Goal: Transaction & Acquisition: Purchase product/service

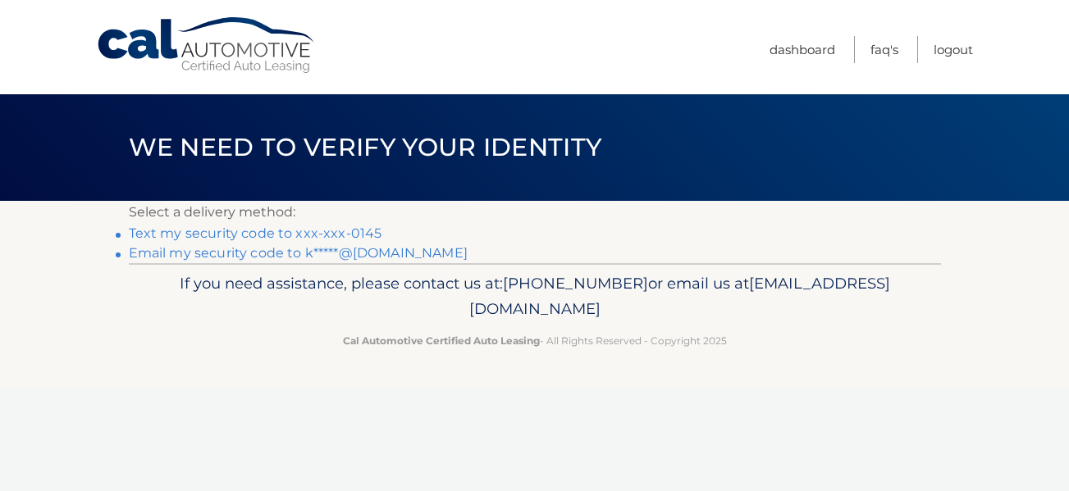
click at [329, 236] on link "Text my security code to xxx-xxx-0145" at bounding box center [255, 234] width 253 height 16
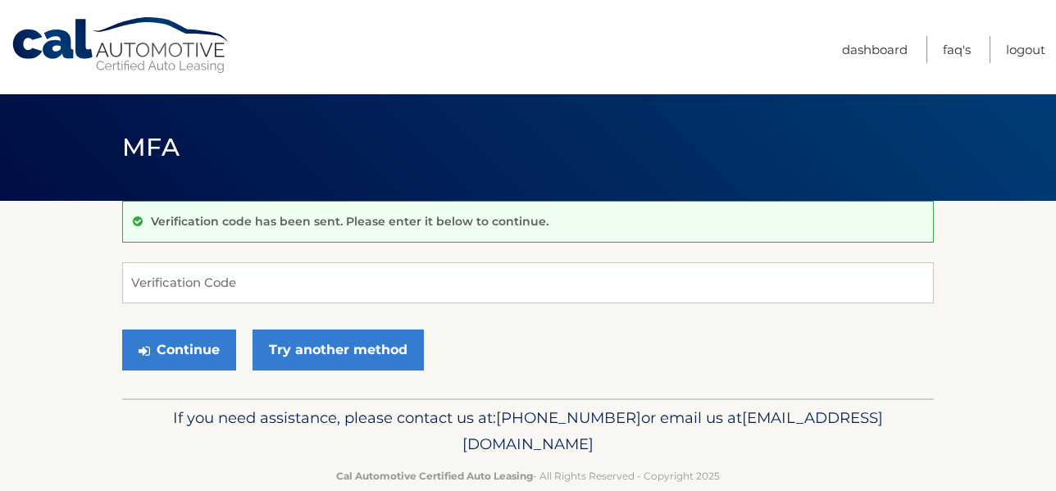
click at [230, 328] on div "Continue Try another method" at bounding box center [528, 351] width 812 height 56
click at [243, 289] on input "Verification Code" at bounding box center [528, 282] width 812 height 41
type input "618213"
click at [122, 330] on button "Continue" at bounding box center [179, 350] width 114 height 41
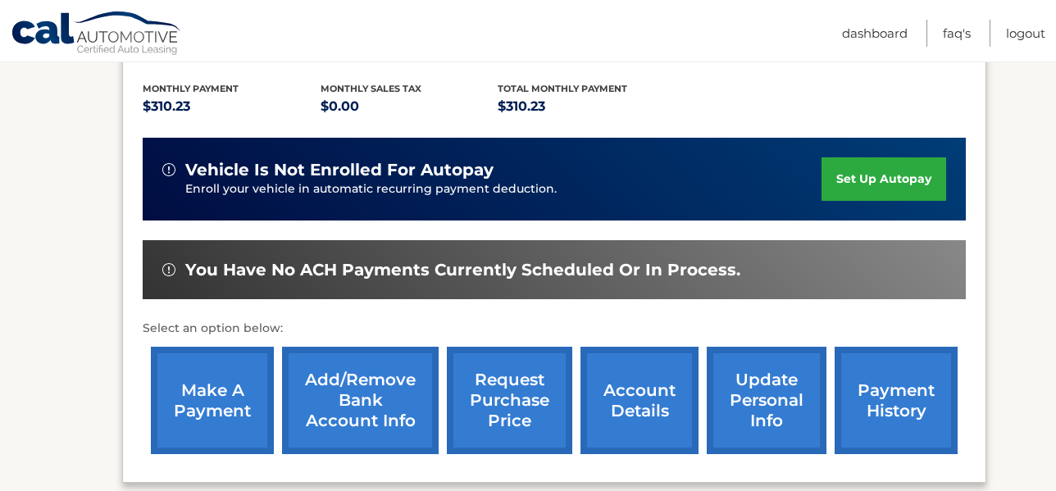
scroll to position [371, 0]
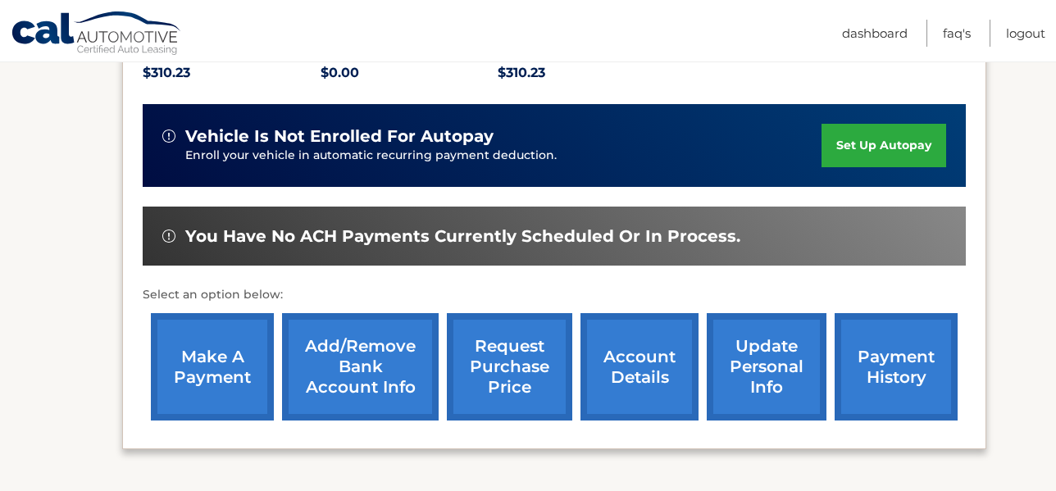
click at [190, 362] on link "make a payment" at bounding box center [212, 366] width 123 height 107
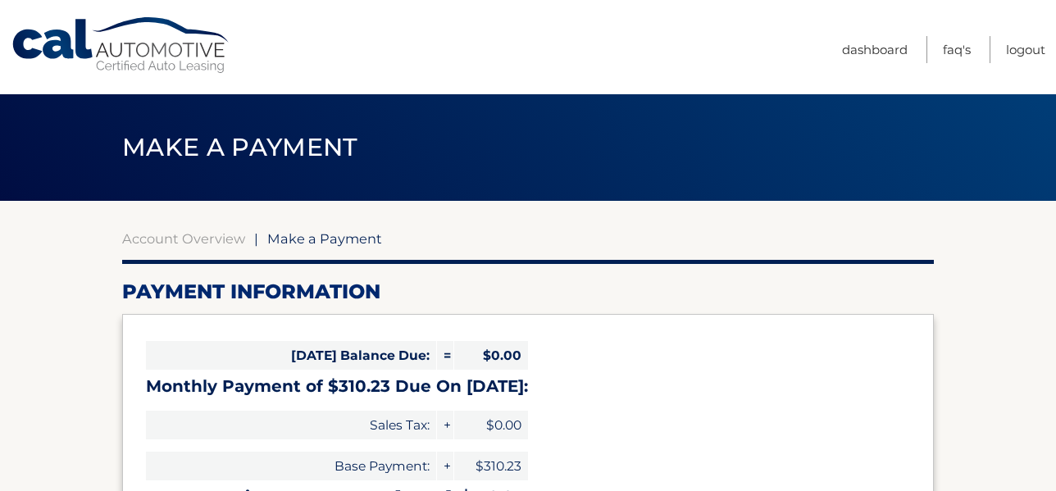
select select "MzU0OWYxYTEtMjExNy00MzUyLWE3YTUtNTY2YWU5YzBjNjJj"
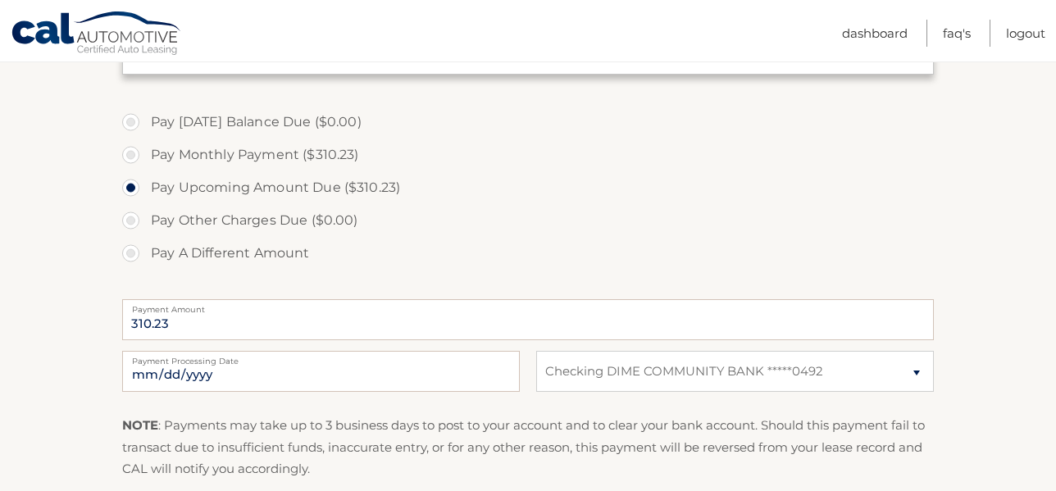
scroll to position [481, 0]
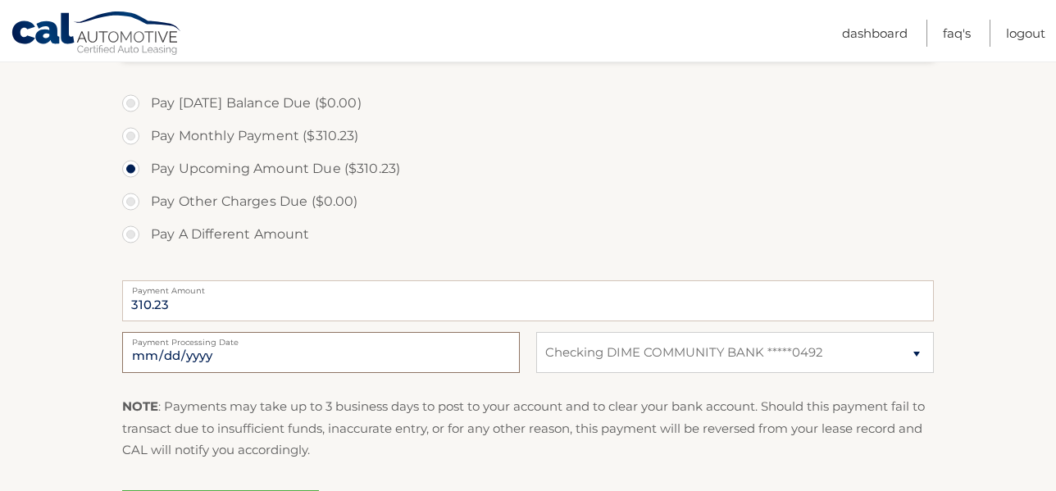
click at [162, 353] on input "2025-10-14" at bounding box center [321, 352] width 398 height 41
type input "2025-10-15"
click at [964, 312] on section "Account Overview | Make a Payment Payment Information Today's Balance Due: = $0…" at bounding box center [528, 143] width 1056 height 846
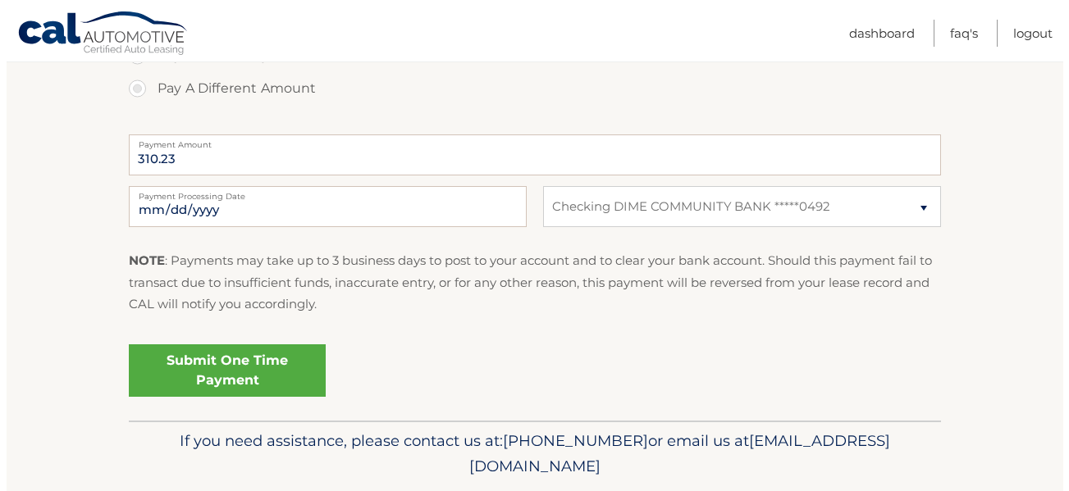
scroll to position [631, 0]
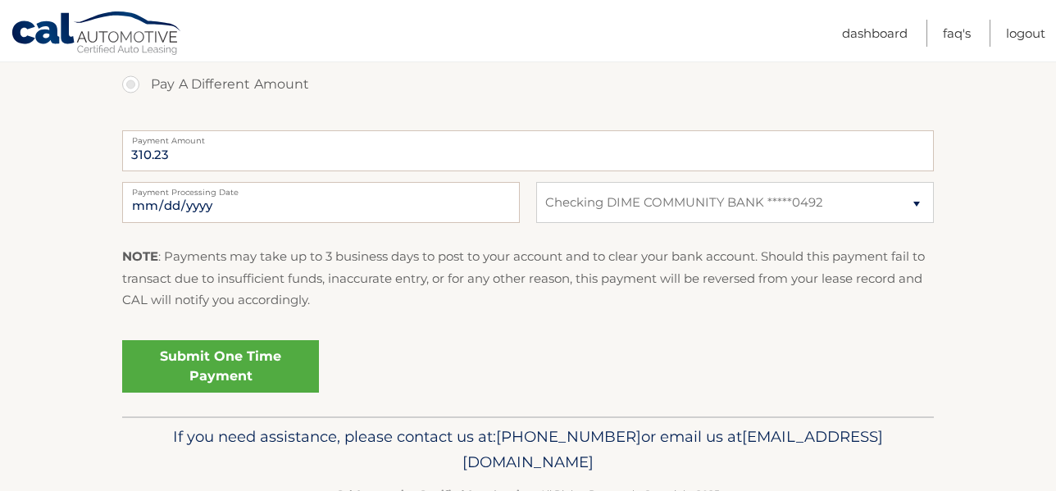
click at [212, 374] on link "Submit One Time Payment" at bounding box center [220, 366] width 197 height 52
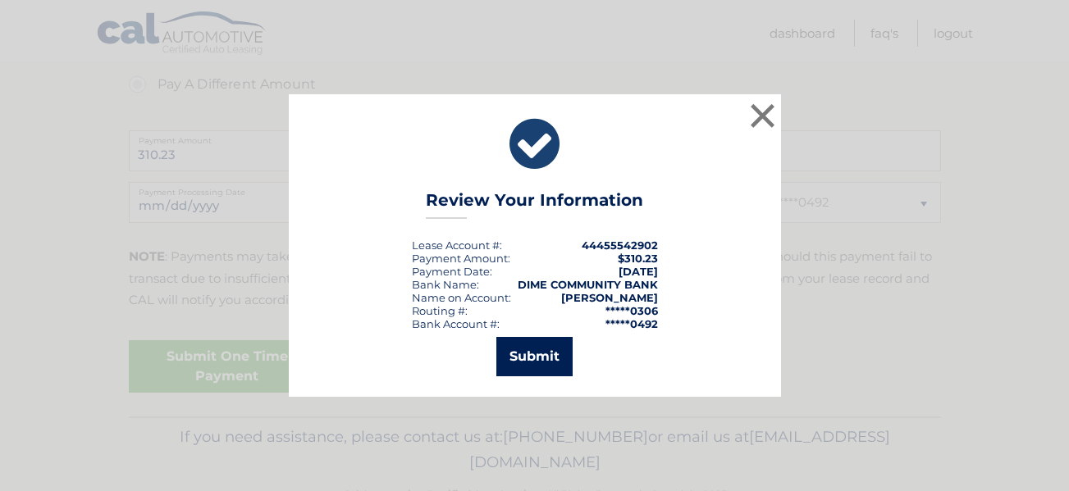
click at [556, 347] on button "Submit" at bounding box center [534, 356] width 76 height 39
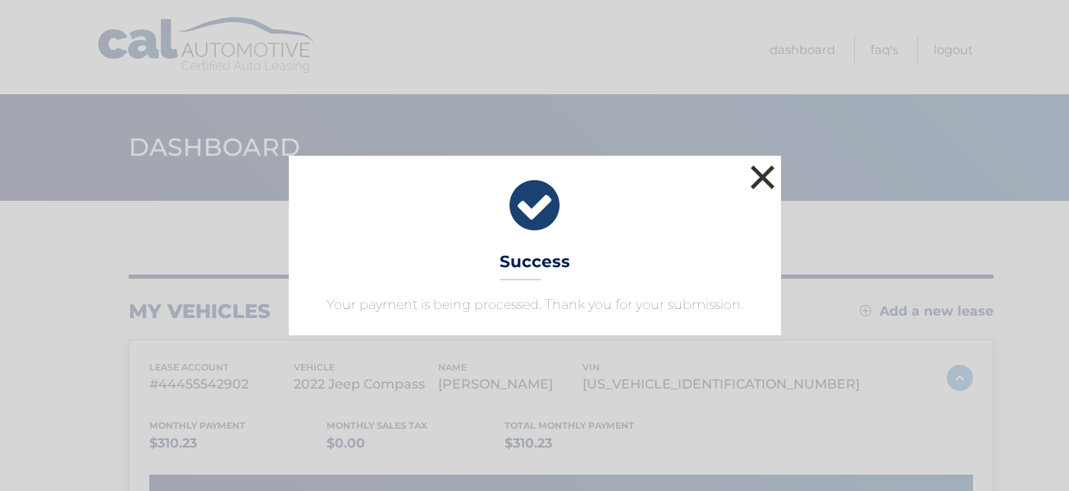
click at [762, 180] on button "×" at bounding box center [762, 177] width 33 height 33
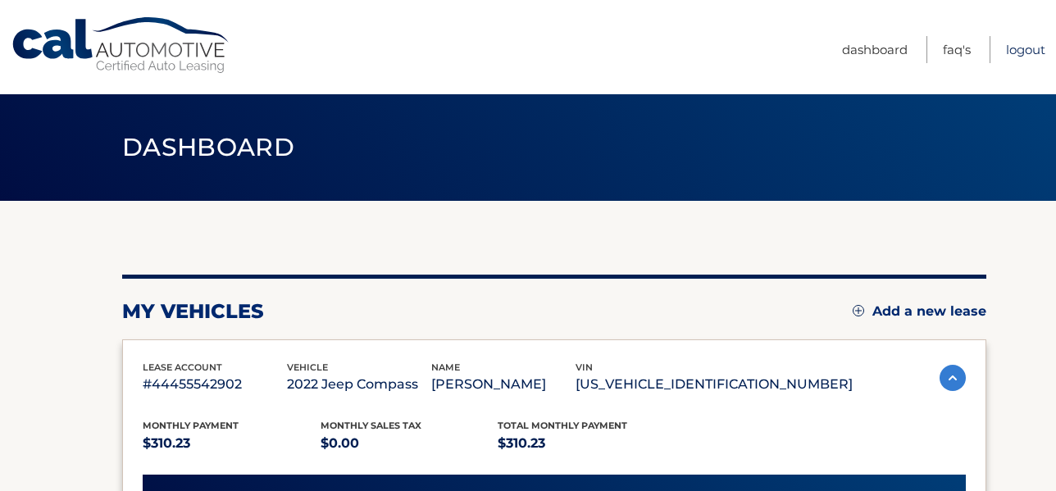
click at [1006, 42] on link "Logout" at bounding box center [1025, 49] width 39 height 27
